Goal: Use online tool/utility: Use online tool/utility

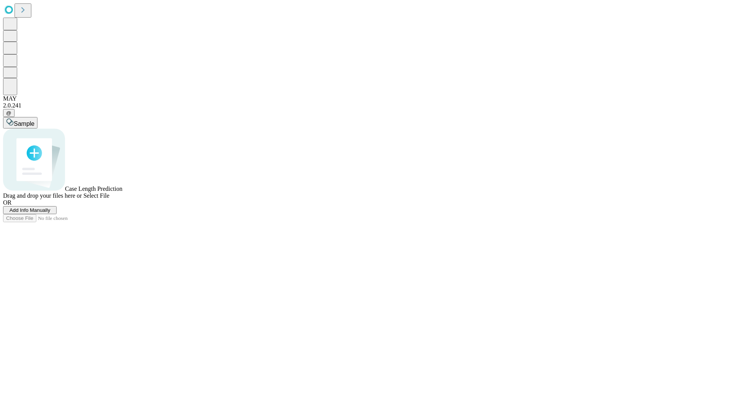
click at [109, 199] on span "Select File" at bounding box center [96, 195] width 26 height 6
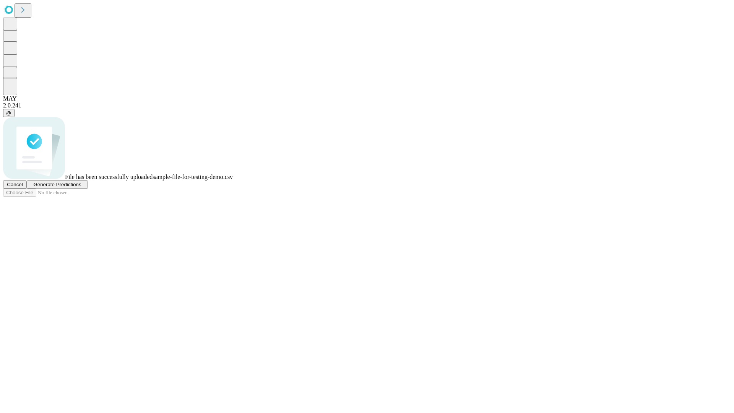
click at [81, 187] on span "Generate Predictions" at bounding box center [57, 185] width 48 height 6
